Goal: Connect with others: Connect with others

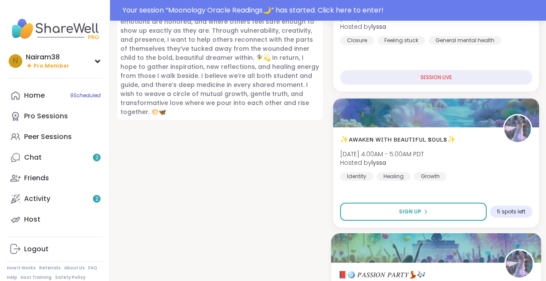
scroll to position [695, 0]
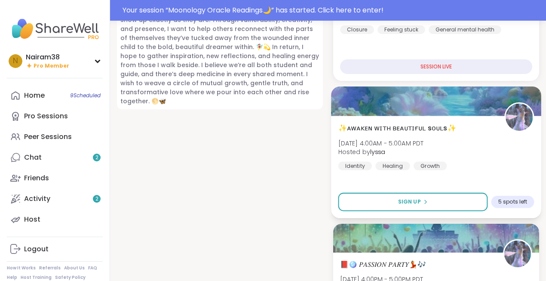
click at [487, 152] on div "✨ᴀᴡᴀᴋᴇɴ ᴡɪᴛʜ ʙᴇᴀᴜᴛɪғᴜʟ sᴏᴜʟs✨ [DATE] 4:00AM - 5:00AM PDT Hosted by lyssa Identi…" at bounding box center [436, 145] width 196 height 47
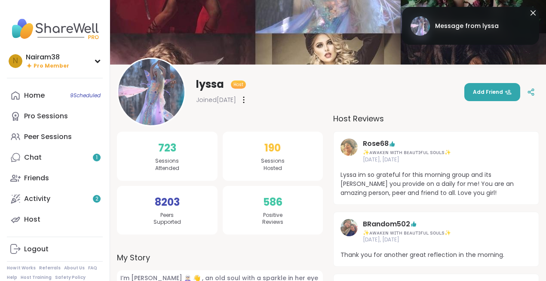
scroll to position [0, 0]
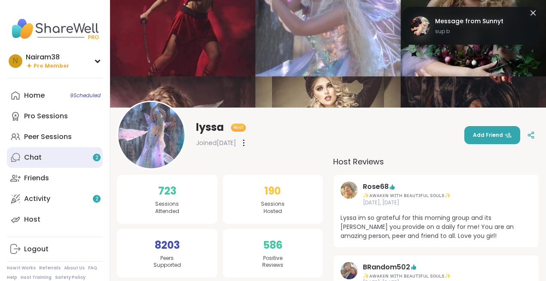
click at [56, 162] on link "Chat 2" at bounding box center [55, 157] width 96 height 21
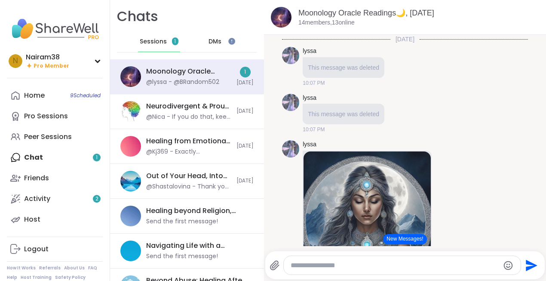
click at [346, 49] on div "lyssa" at bounding box center [344, 51] width 82 height 9
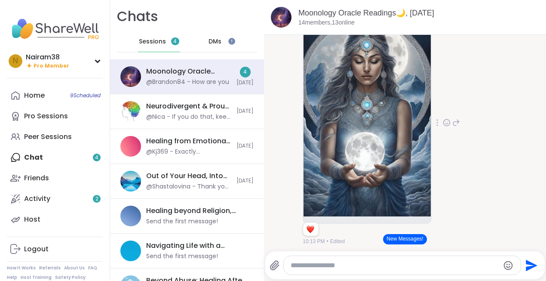
scroll to position [163, 0]
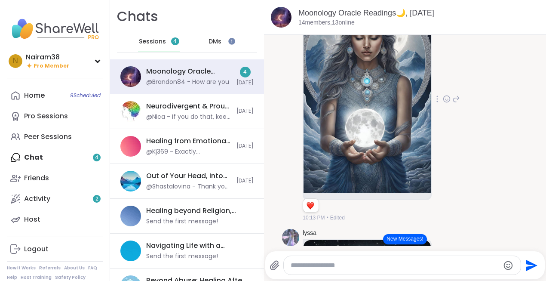
click at [356, 138] on img at bounding box center [366, 90] width 127 height 205
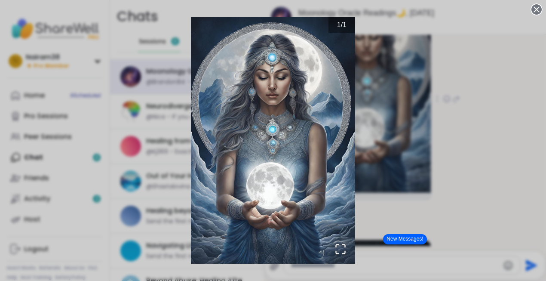
click at [423, 211] on div "1 / 1" at bounding box center [273, 140] width 546 height 281
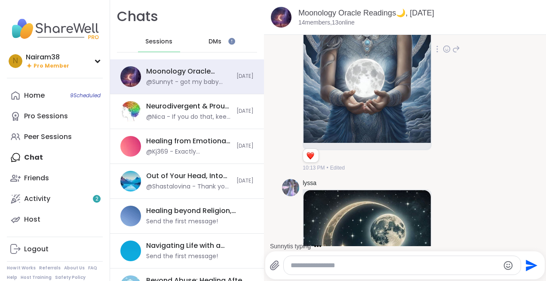
scroll to position [0, 0]
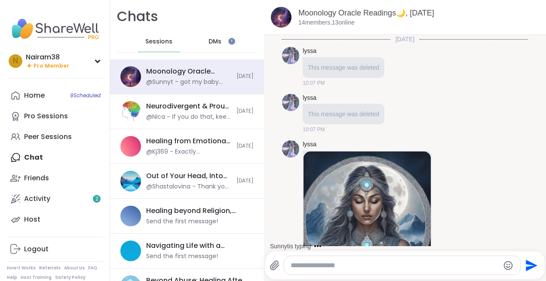
click at [340, 72] on div "This message was deleted" at bounding box center [344, 67] width 82 height 21
click at [335, 113] on span "This message was deleted" at bounding box center [343, 113] width 71 height 7
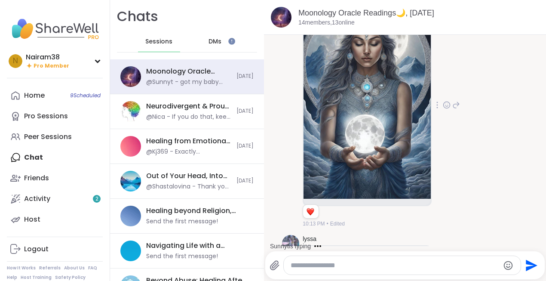
scroll to position [158, 0]
click at [437, 104] on icon at bounding box center [437, 105] width 1 height 6
click at [455, 80] on div "lyssa 1 1 10:13 PM • Edited" at bounding box center [381, 104] width 157 height 245
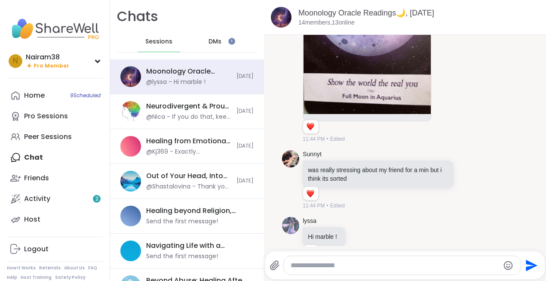
scroll to position [4175, 0]
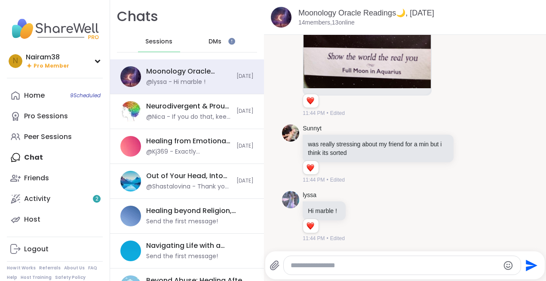
click at [342, 266] on textarea "Type your message" at bounding box center [395, 265] width 208 height 9
click at [75, 94] on span "9 Scheduled" at bounding box center [85, 95] width 31 height 7
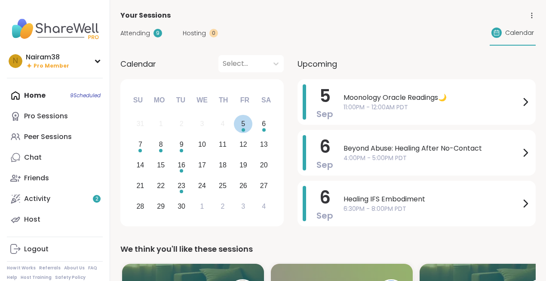
click at [244, 127] on div "5" at bounding box center [243, 124] width 4 height 12
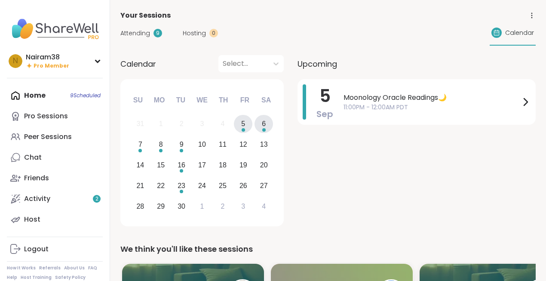
click at [266, 127] on div "6" at bounding box center [263, 124] width 18 height 18
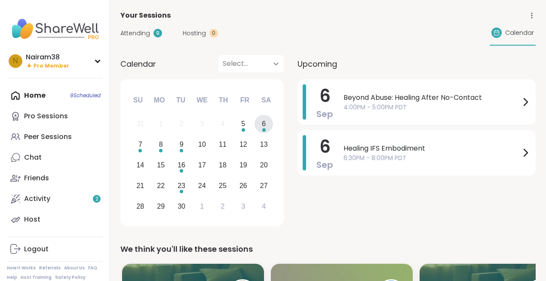
click at [273, 64] on icon at bounding box center [276, 63] width 9 height 9
click at [279, 22] on div "Attending 9 Hosting 0 Calendar" at bounding box center [327, 33] width 415 height 25
click at [56, 158] on link "Chat 10" at bounding box center [55, 157] width 96 height 21
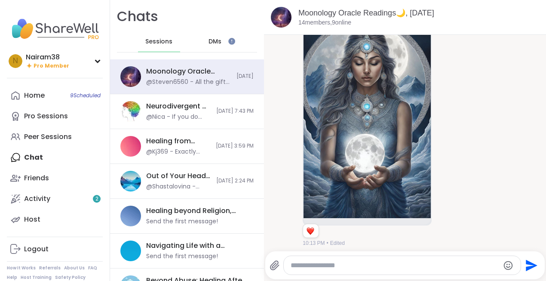
scroll to position [137, 0]
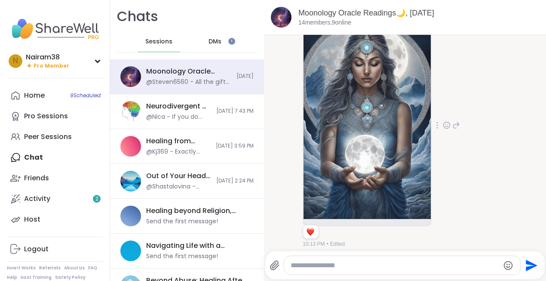
click at [370, 113] on img at bounding box center [366, 116] width 127 height 205
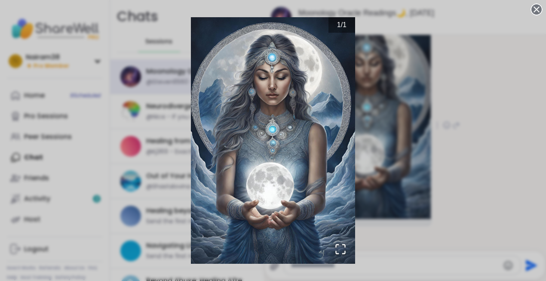
drag, startPoint x: 295, startPoint y: 109, endPoint x: 435, endPoint y: 0, distance: 177.3
click div "1 / 1" at bounding box center [273, 140] width 546 height 281
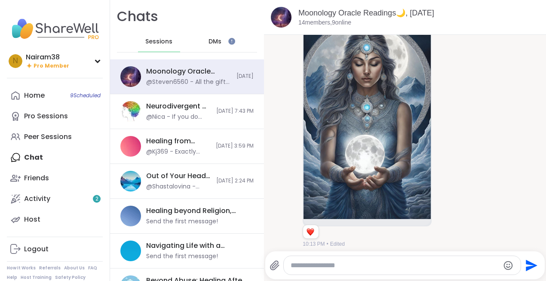
drag, startPoint x: 355, startPoint y: 123, endPoint x: 443, endPoint y: 0, distance: 150.7
click at [0, 0] on div "N Nairam38 Pro Member Profile Membership Settings Help Home 9 Scheduled Pro Ses…" at bounding box center [273, 140] width 546 height 281
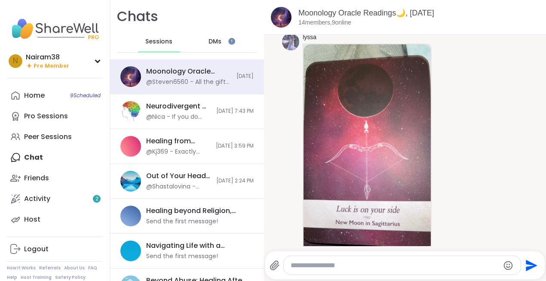
scroll to position [2374, 0]
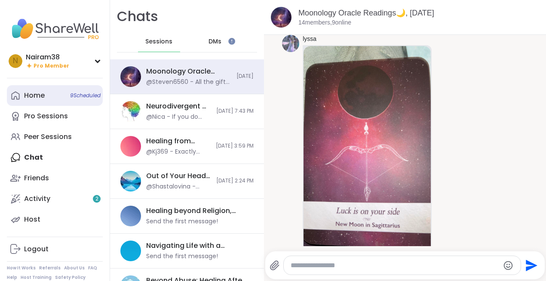
click at [79, 94] on span "9 Scheduled" at bounding box center [85, 95] width 31 height 7
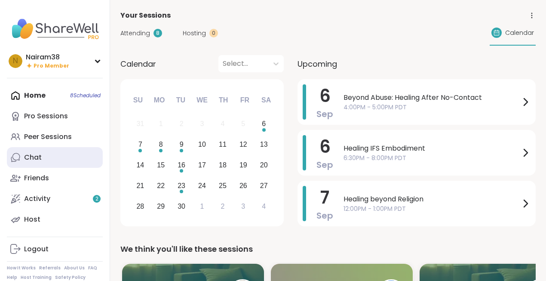
click at [60, 157] on link "Chat" at bounding box center [55, 157] width 96 height 21
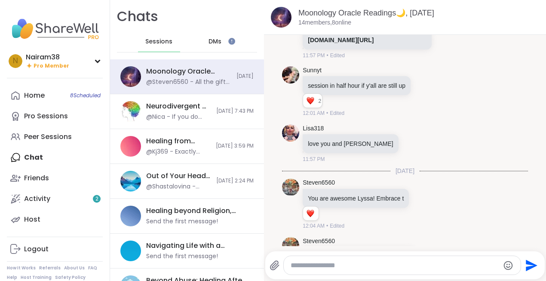
scroll to position [4856, 0]
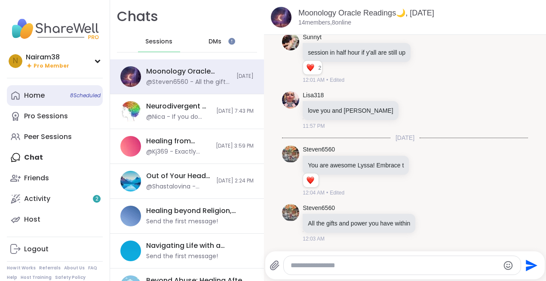
click at [46, 97] on link "Home 8 Scheduled" at bounding box center [55, 95] width 96 height 21
